Goal: Information Seeking & Learning: Get advice/opinions

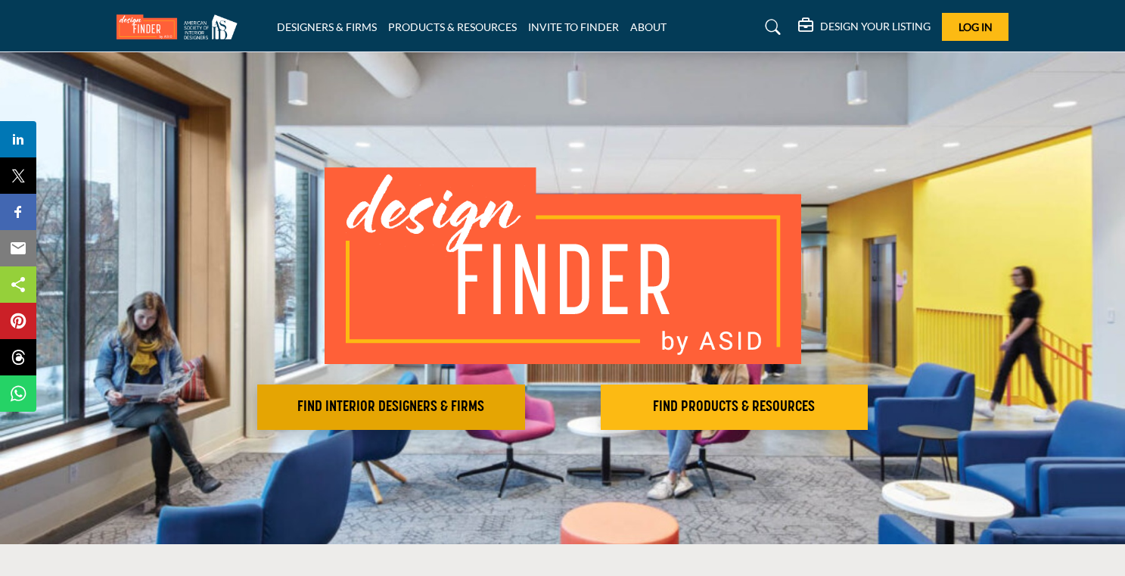
click at [482, 400] on h2 "FIND INTERIOR DESIGNERS & FIRMS" at bounding box center [391, 407] width 259 height 18
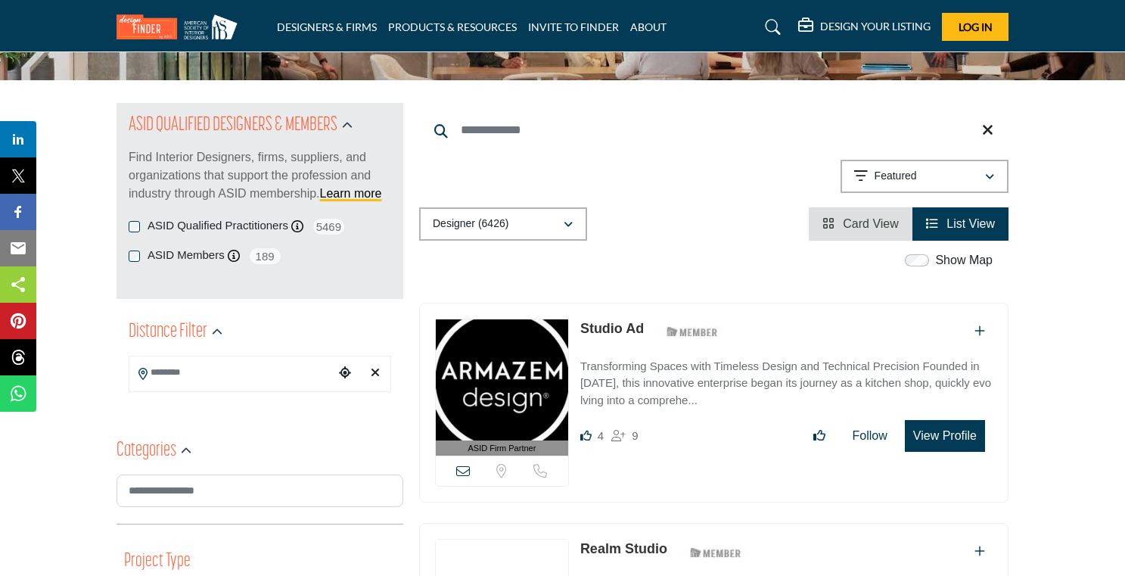
scroll to position [158, 0]
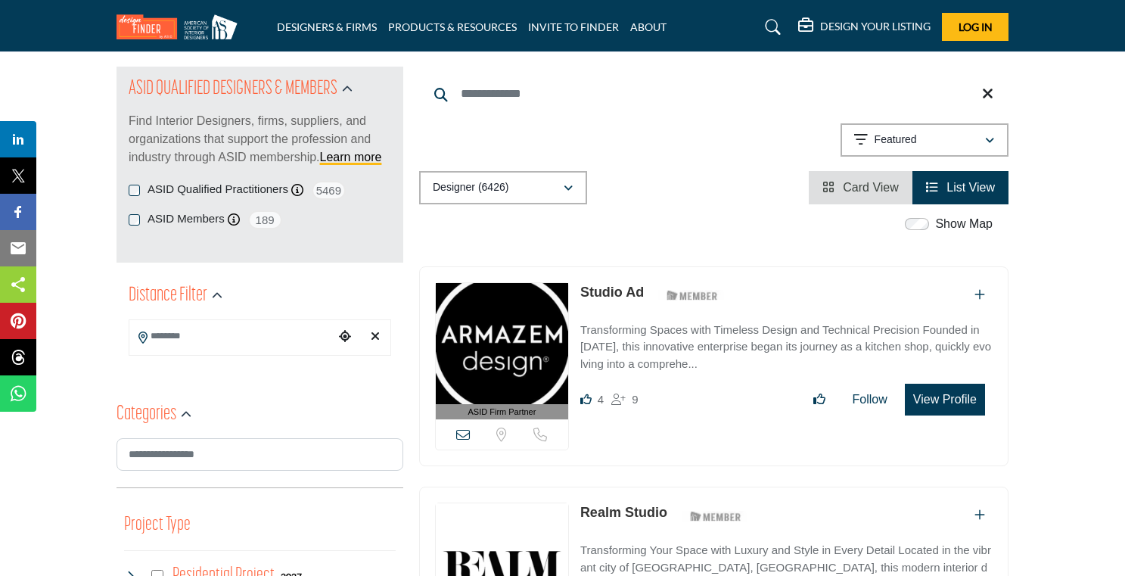
click at [256, 334] on input "Search Location" at bounding box center [231, 337] width 204 height 30
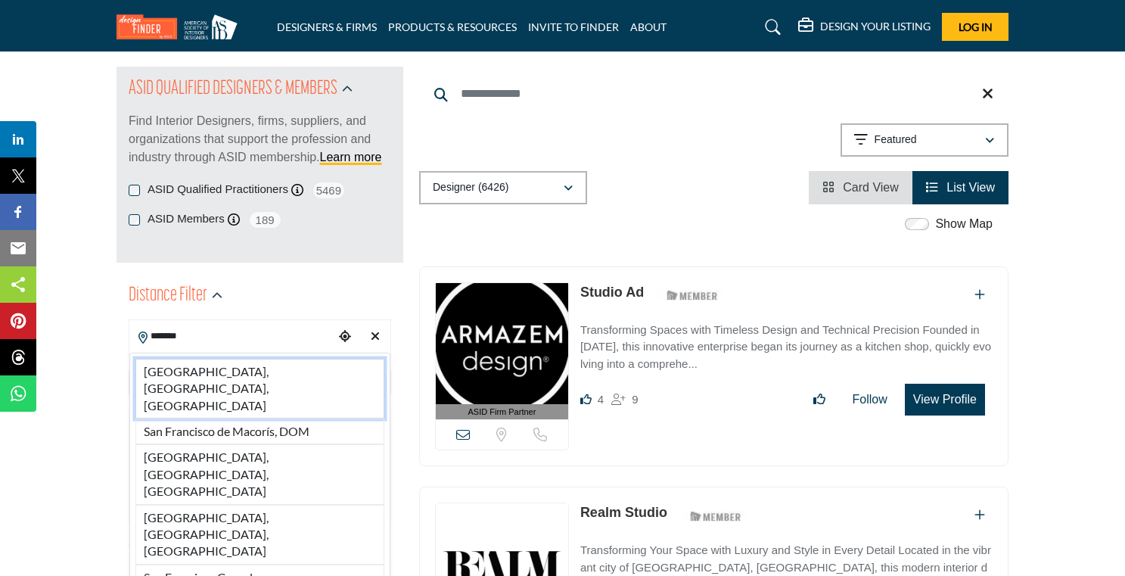
click at [266, 375] on li "San Francisco, CA, USA" at bounding box center [259, 389] width 249 height 60
type input "**********"
type input "***"
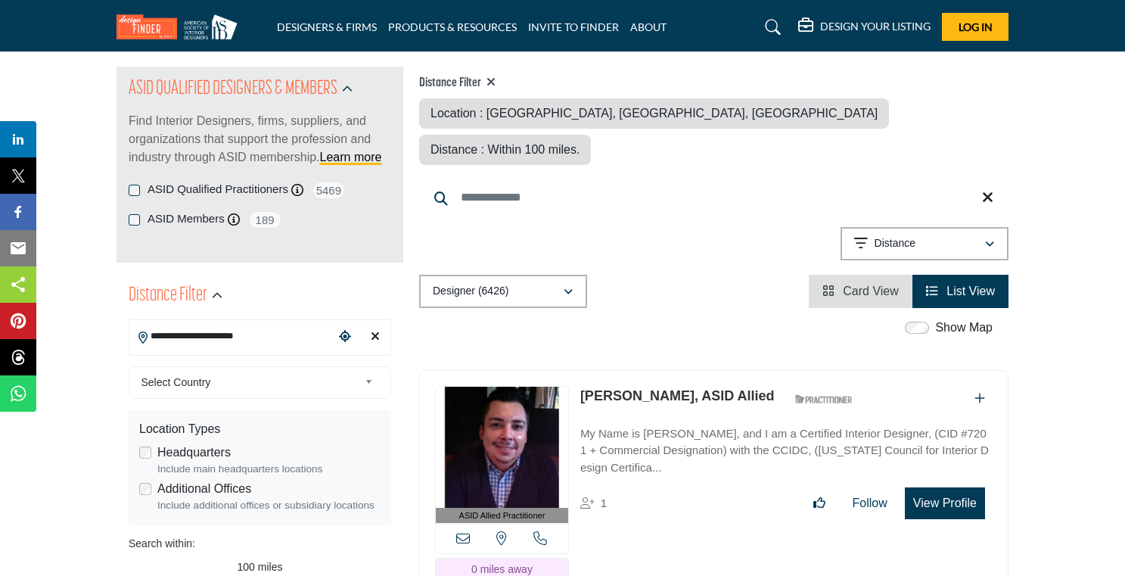
scroll to position [14, 0]
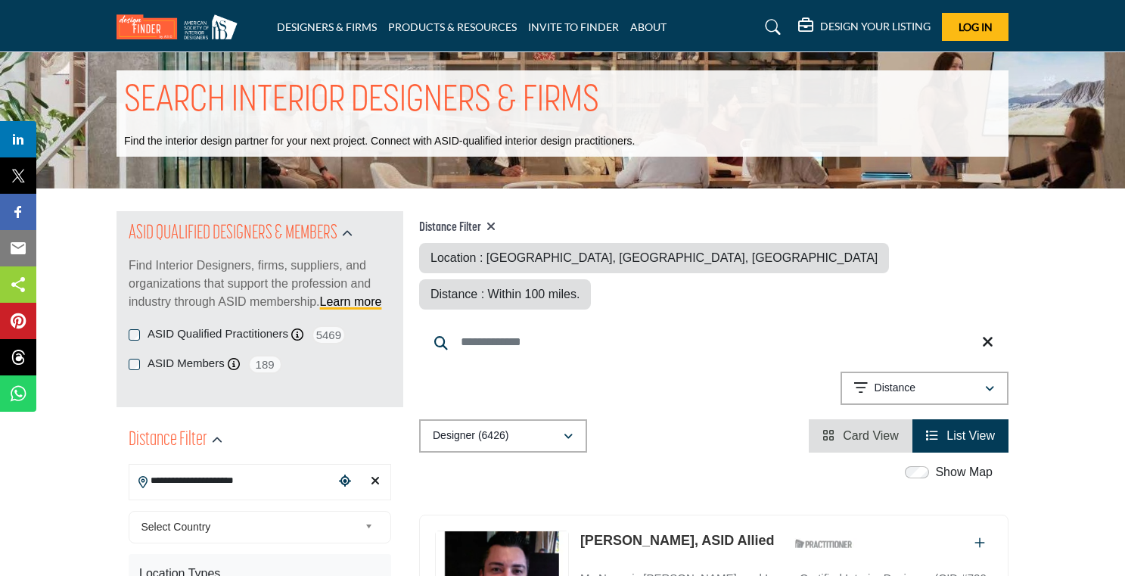
click at [266, 374] on span "189" at bounding box center [265, 364] width 34 height 19
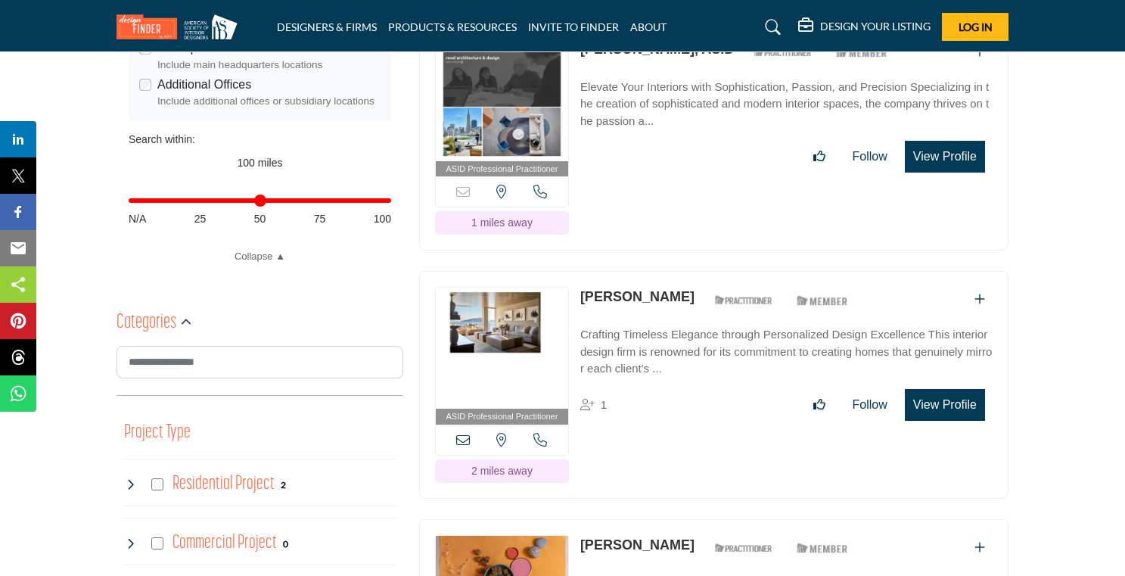
scroll to position [569, 0]
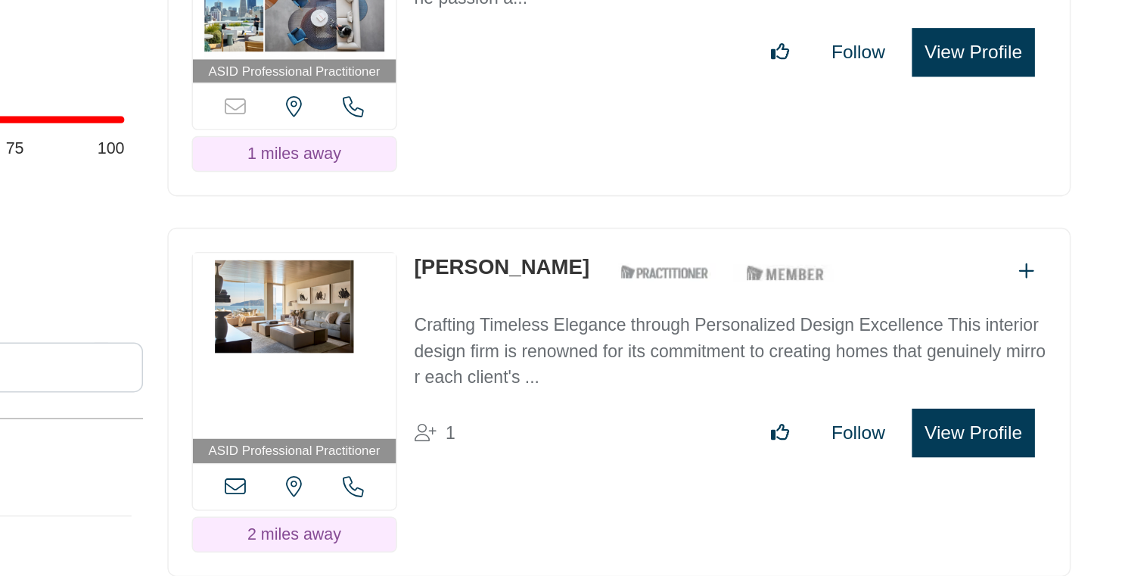
click at [622, 282] on link "Paul Wiseman" at bounding box center [637, 289] width 114 height 15
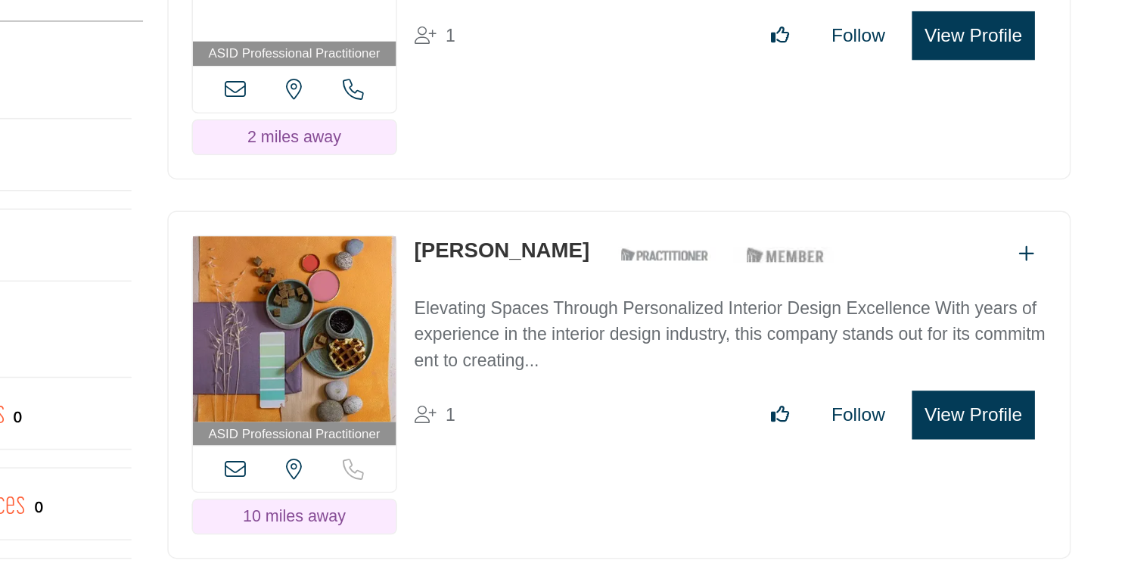
scroll to position [742, 0]
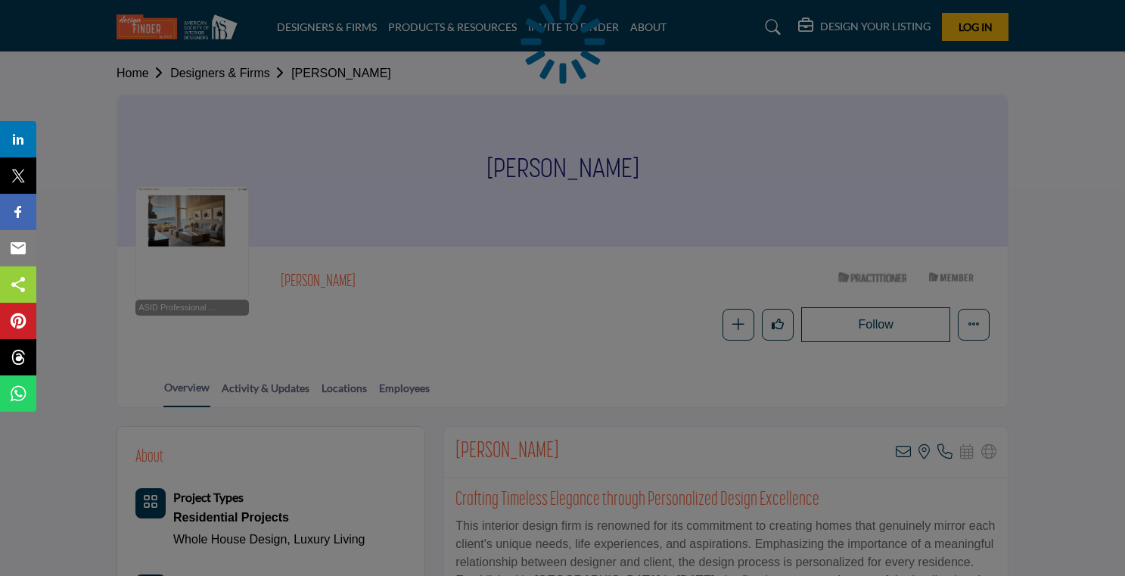
scroll to position [291, 0]
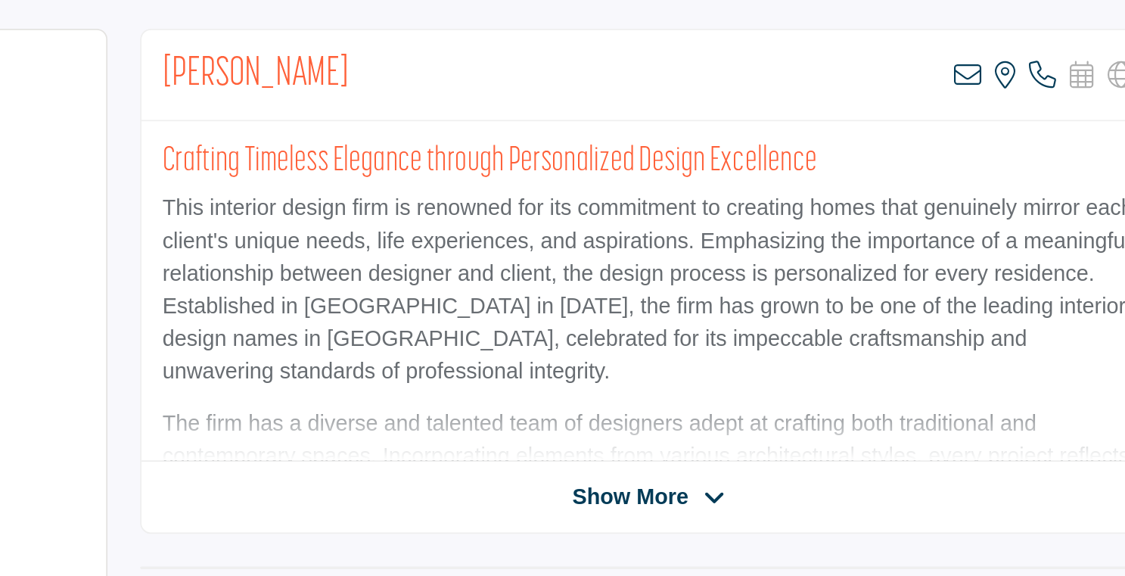
click at [708, 266] on p "This interior design firm is renowned for its commitment to creating homes that…" at bounding box center [726, 280] width 541 height 109
click at [713, 394] on span "Show More" at bounding box center [715, 396] width 64 height 18
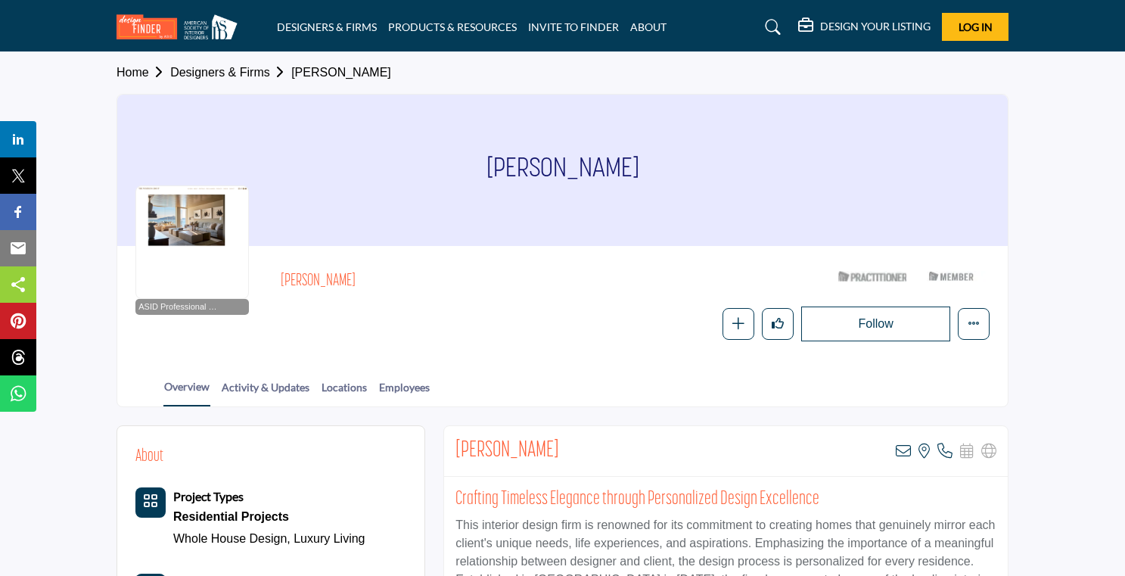
scroll to position [0, 0]
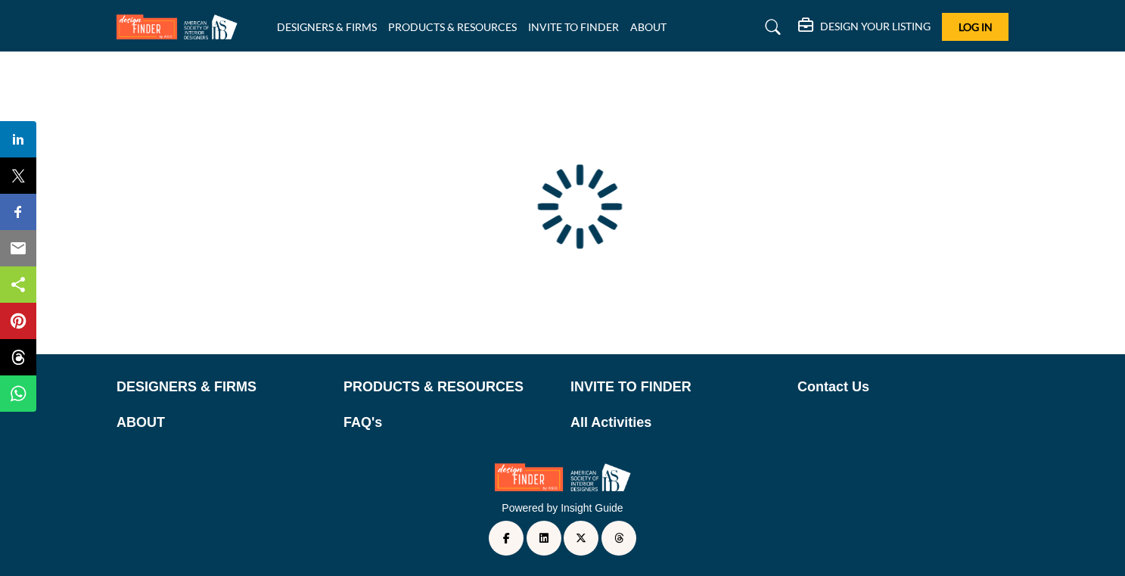
type input "**********"
